Goal: Navigation & Orientation: Find specific page/section

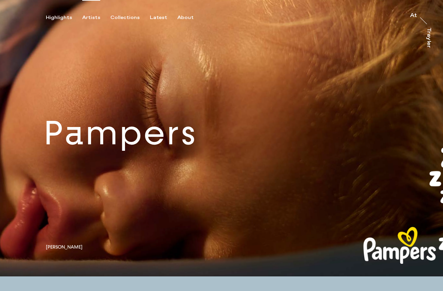
click at [88, 18] on div "Artists" at bounding box center [91, 18] width 18 height 6
click at [86, 17] on div "Artists" at bounding box center [91, 18] width 18 height 6
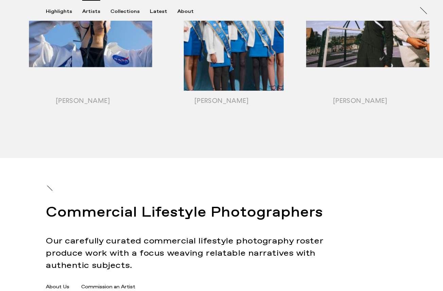
scroll to position [931, 0]
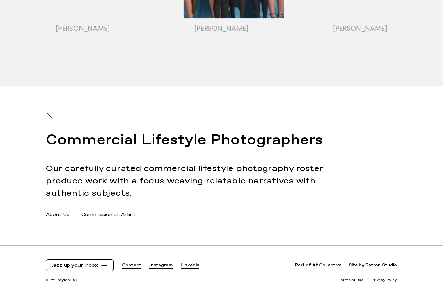
click at [154, 265] on link "Instagram" at bounding box center [160, 266] width 23 height 6
click at [111, 215] on link "Commission an Artist" at bounding box center [108, 214] width 54 height 7
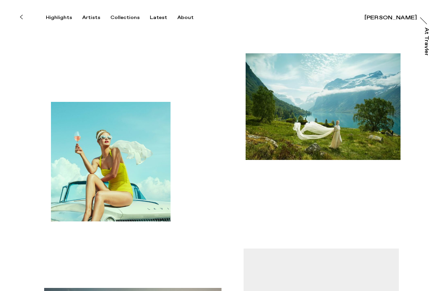
click at [157, 18] on div "Latest" at bounding box center [158, 18] width 17 height 6
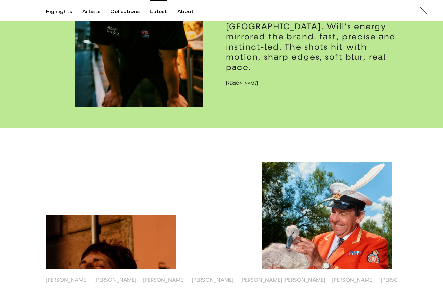
scroll to position [625, 0]
